Goal: Information Seeking & Learning: Learn about a topic

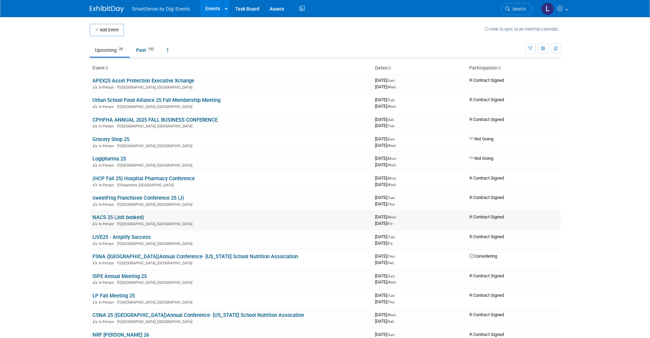
click at [107, 218] on link "NACS 25 (Jolt booked)" at bounding box center [118, 218] width 52 height 6
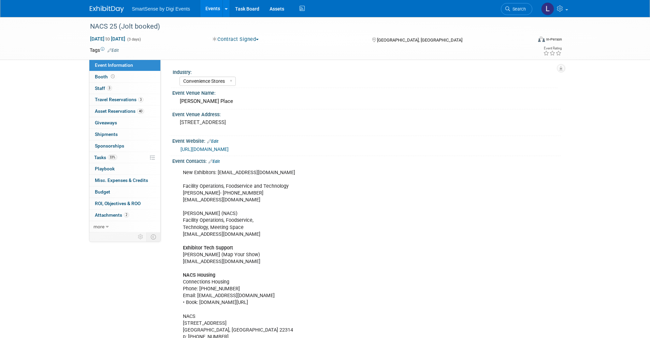
select select "Convenience Stores"
click at [219, 147] on link "[URL][DOMAIN_NAME]" at bounding box center [204, 149] width 48 height 5
click at [104, 75] on span "Booth" at bounding box center [105, 76] width 21 height 5
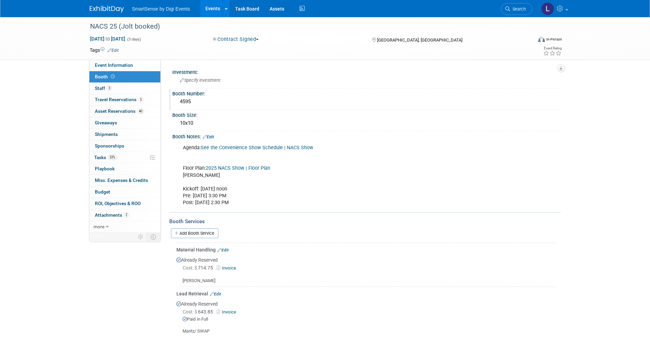
drag, startPoint x: 193, startPoint y: 103, endPoint x: 179, endPoint y: 103, distance: 14.3
click at [179, 103] on div "4595" at bounding box center [366, 102] width 378 height 11
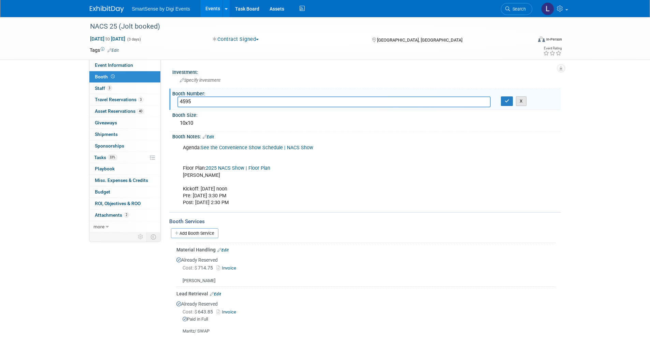
click at [521, 101] on button "X" at bounding box center [521, 102] width 11 height 10
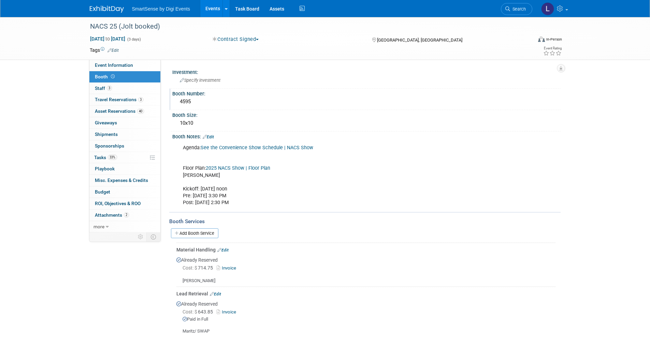
click at [46, 143] on div "NACS 25 (Jolt booked) [DATE] to [DATE] (3 days) [DATE] to [DATE] Contract Signe…" at bounding box center [325, 274] width 650 height 515
click at [110, 66] on span "Event Information" at bounding box center [114, 64] width 38 height 5
select select "Convenience Stores"
